Goal: Obtain resource: Obtain resource

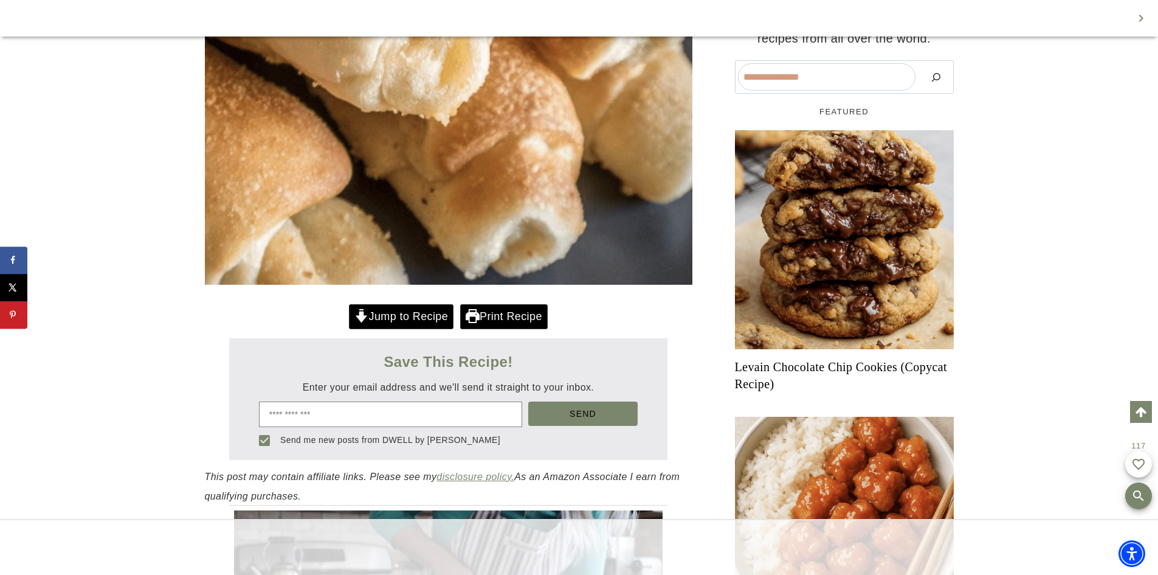
scroll to position [458, 0]
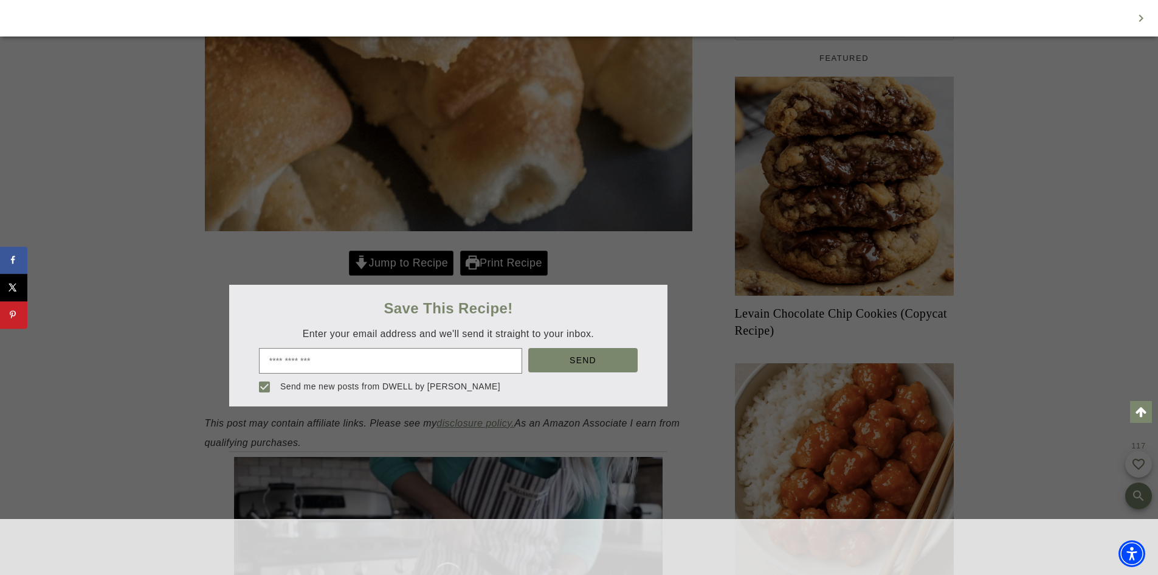
click at [508, 262] on div at bounding box center [579, 287] width 1158 height 575
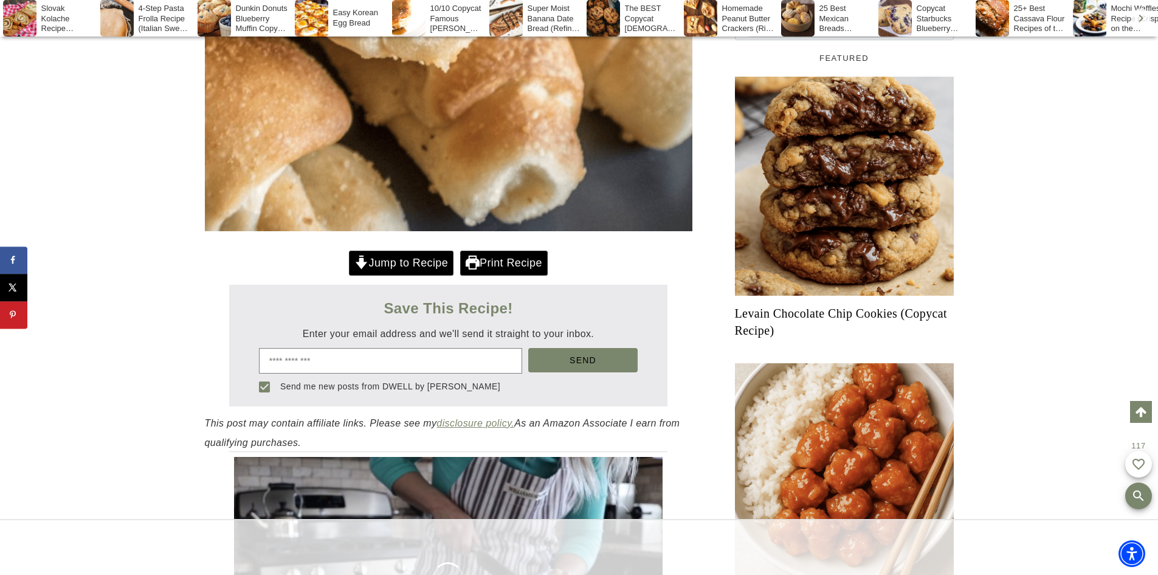
scroll to position [0, 0]
click at [508, 262] on link "Print Recipe" at bounding box center [504, 262] width 88 height 25
